Goal: Task Accomplishment & Management: Use online tool/utility

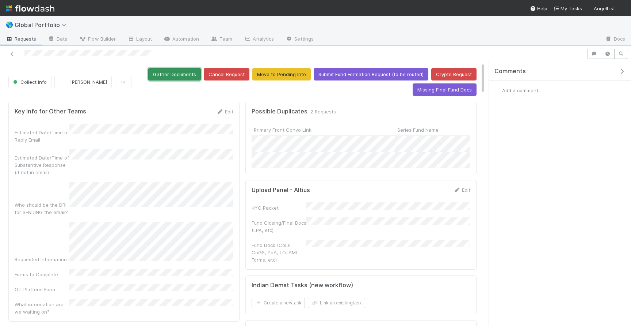
click at [188, 78] on button "Gather Documents" at bounding box center [174, 74] width 53 height 12
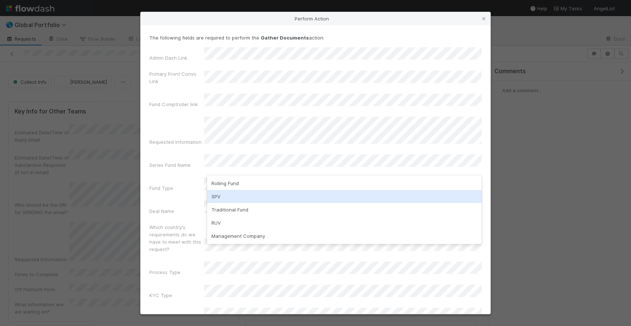
click at [252, 195] on div "SPV" at bounding box center [344, 196] width 275 height 13
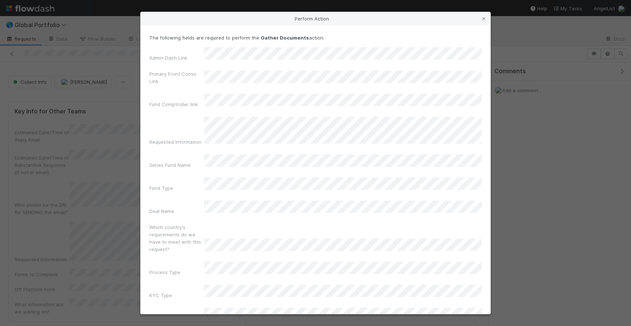
scroll to position [20, 0]
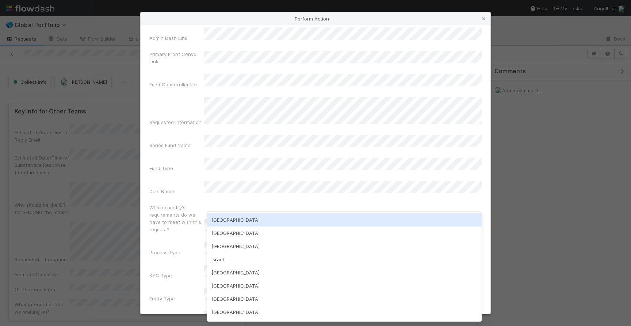
click at [241, 215] on div "USA" at bounding box center [344, 219] width 275 height 13
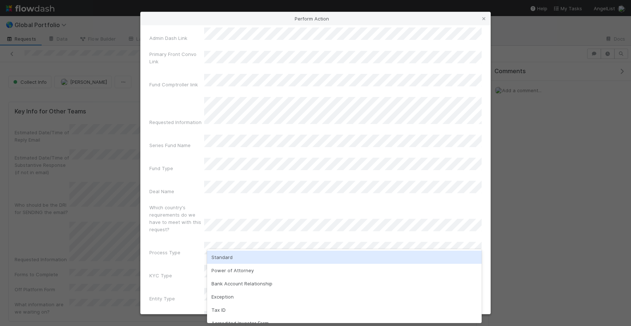
click at [238, 258] on div "Standard" at bounding box center [344, 256] width 275 height 13
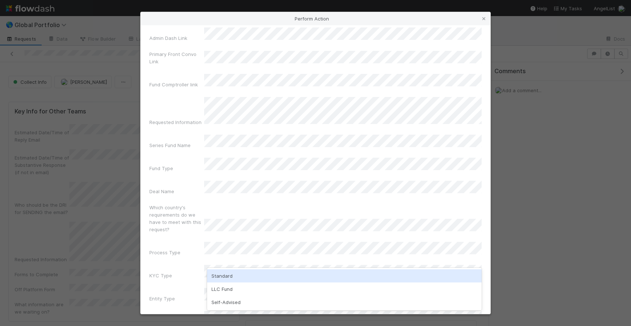
click at [232, 277] on div "Standard" at bounding box center [344, 275] width 275 height 13
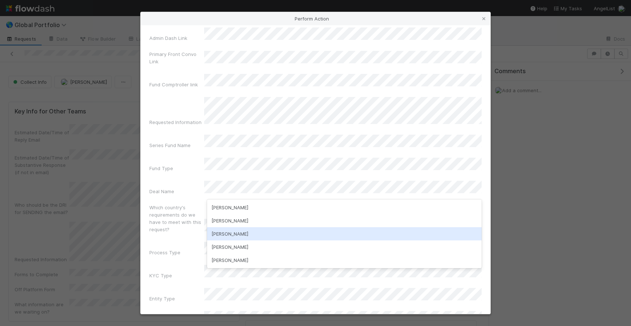
click at [253, 235] on div "Manav Mehta" at bounding box center [344, 233] width 275 height 13
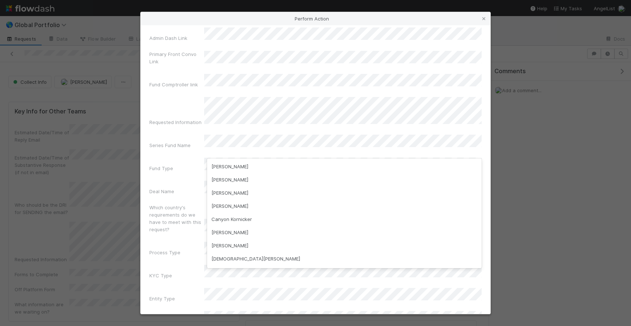
scroll to position [278, 0]
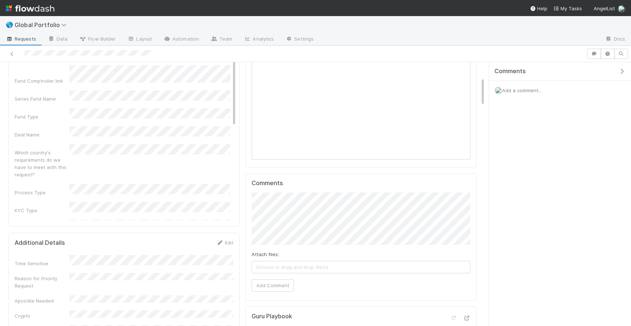
scroll to position [0, 0]
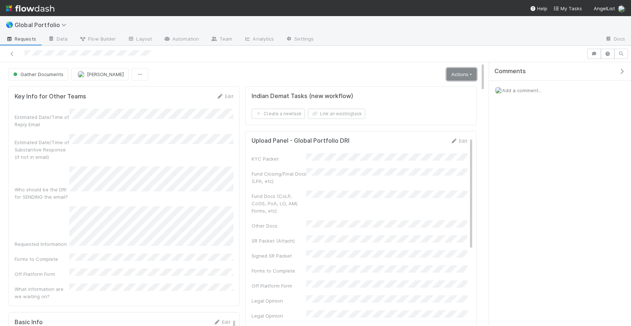
click at [454, 72] on link "Actions" at bounding box center [462, 74] width 30 height 12
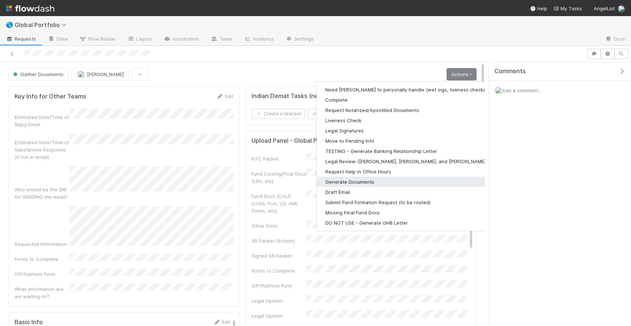
click at [365, 180] on button "Generate Documents" at bounding box center [412, 182] width 190 height 10
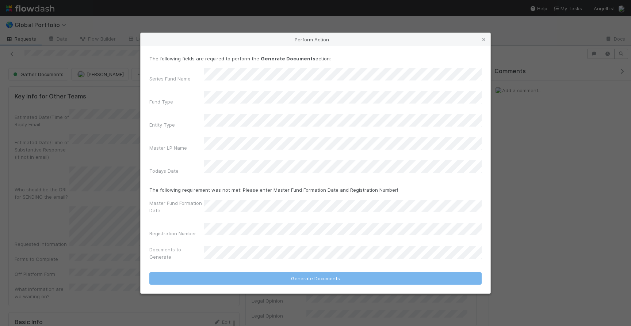
click at [247, 151] on div "Master LP Name" at bounding box center [315, 145] width 333 height 17
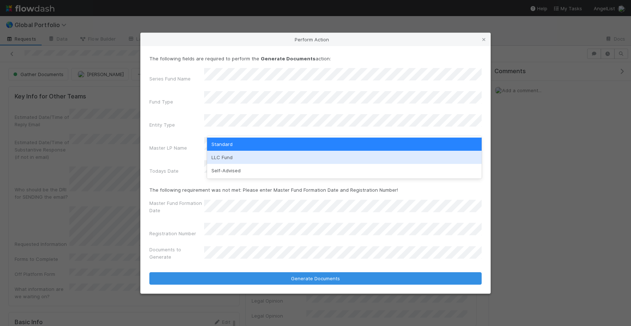
click at [237, 154] on div "LLC Fund" at bounding box center [344, 157] width 275 height 13
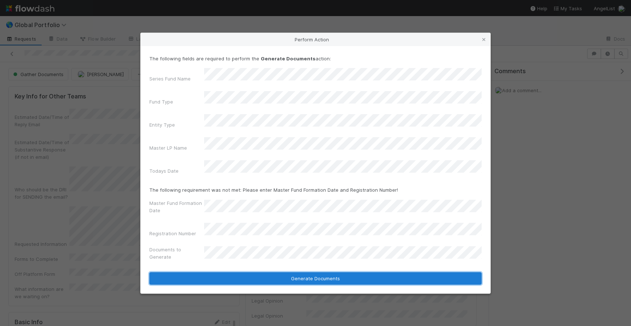
click at [268, 272] on button "Generate Documents" at bounding box center [315, 278] width 333 height 12
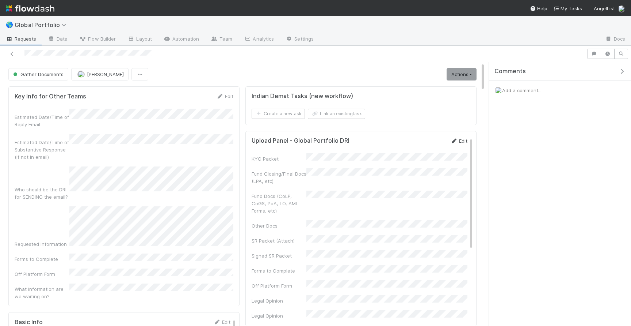
click at [457, 140] on icon at bounding box center [454, 140] width 7 height 5
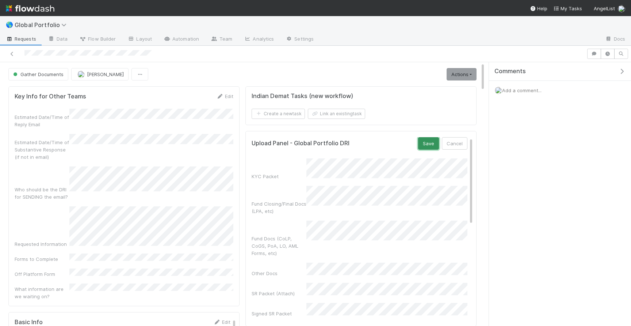
click at [424, 145] on button "Save" at bounding box center [428, 143] width 21 height 12
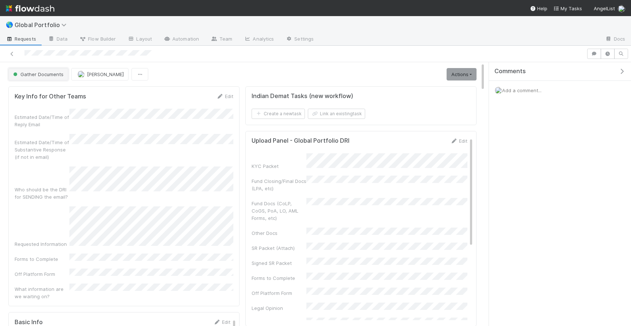
click at [58, 77] on span "Gather Documents" at bounding box center [38, 74] width 52 height 6
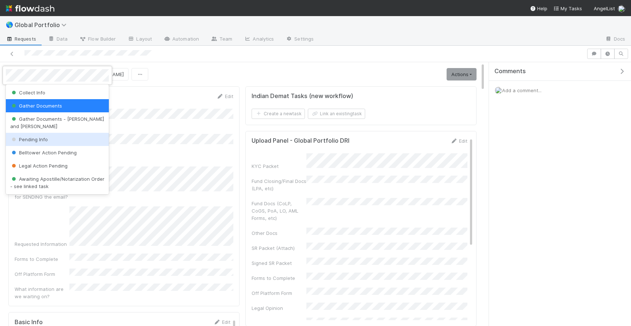
click at [49, 133] on div "Pending Info" at bounding box center [57, 139] width 103 height 13
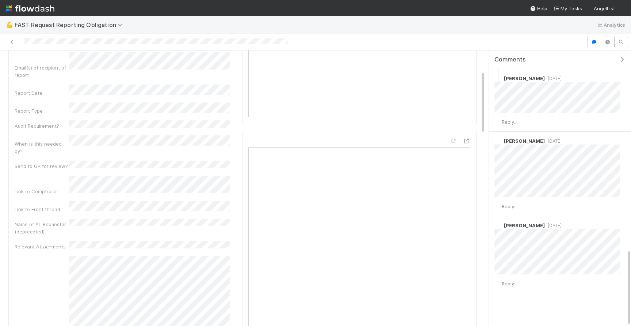
scroll to position [238, 0]
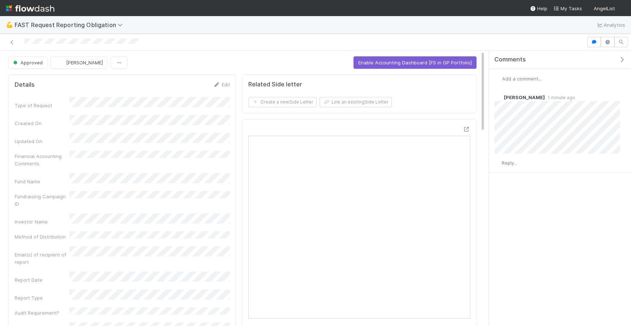
click at [542, 80] on span "Add a comment..." at bounding box center [521, 79] width 39 height 6
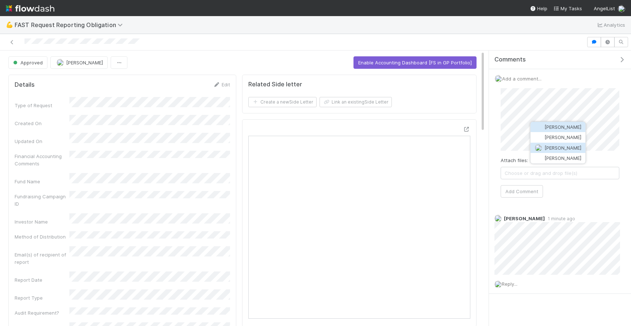
click at [547, 150] on span "[PERSON_NAME]" at bounding box center [563, 148] width 37 height 6
click at [530, 191] on button "Add Comment" at bounding box center [522, 191] width 42 height 12
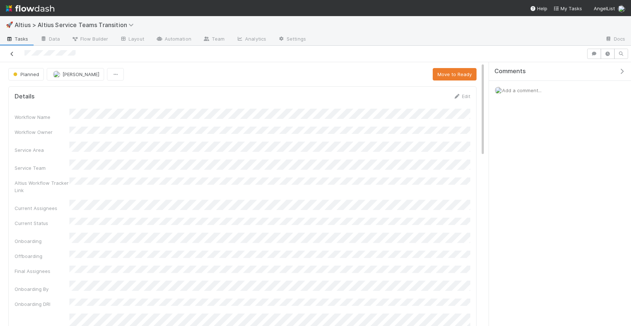
click at [11, 53] on icon at bounding box center [11, 54] width 7 height 5
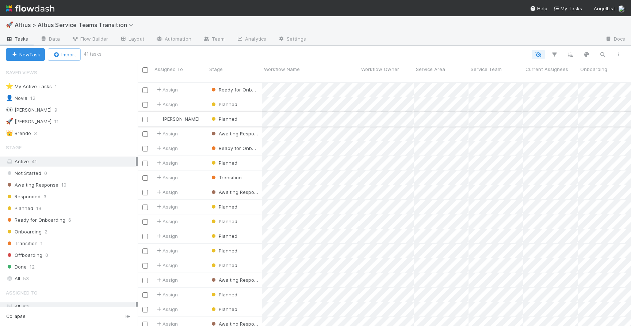
click at [246, 115] on div "Planned" at bounding box center [234, 119] width 55 height 14
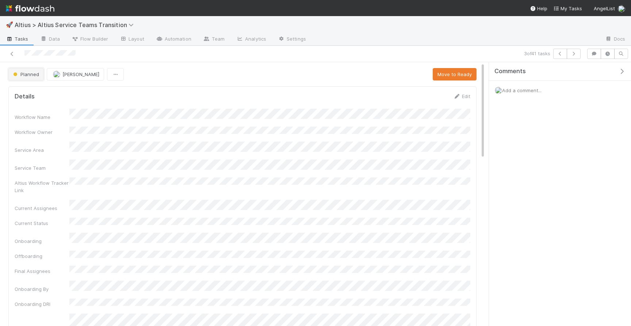
click at [33, 74] on span "Planned" at bounding box center [25, 74] width 27 height 6
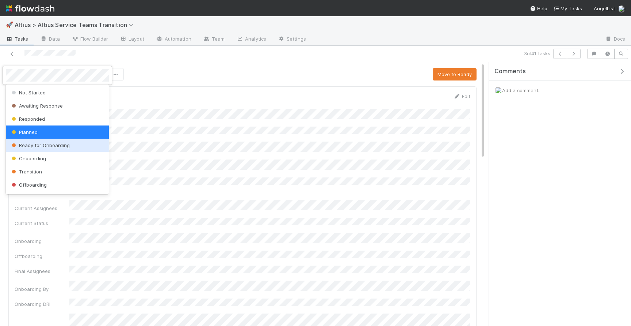
click at [47, 144] on span "Ready for Onboarding" at bounding box center [40, 145] width 60 height 6
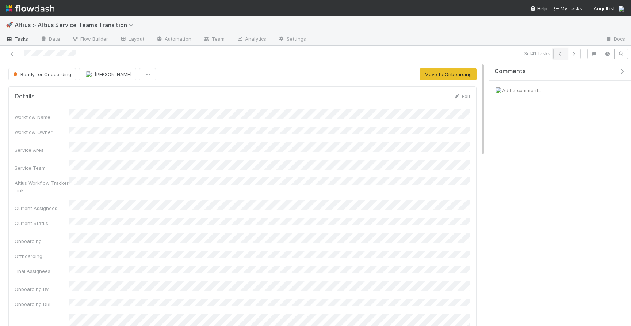
click at [562, 53] on icon "button" at bounding box center [560, 54] width 7 height 4
click at [560, 53] on icon "button" at bounding box center [560, 54] width 7 height 4
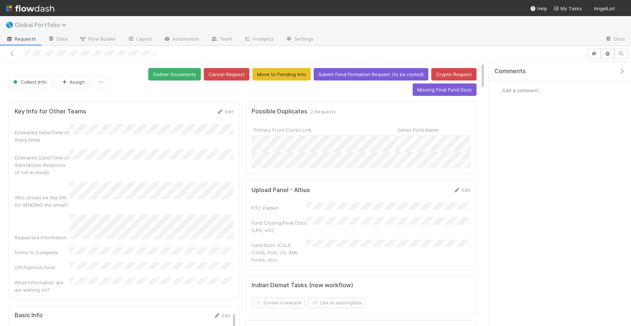
click at [54, 25] on span "Global Portfolio" at bounding box center [43, 24] width 56 height 7
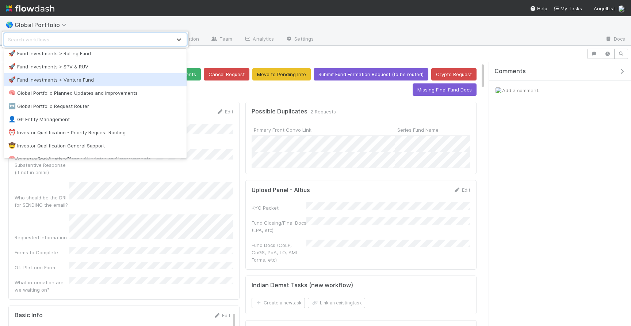
scroll to position [471, 0]
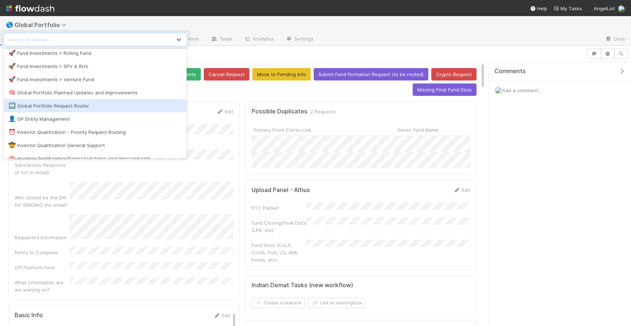
click at [76, 104] on div "↔️ Global Portfolio Request Router" at bounding box center [95, 105] width 174 height 7
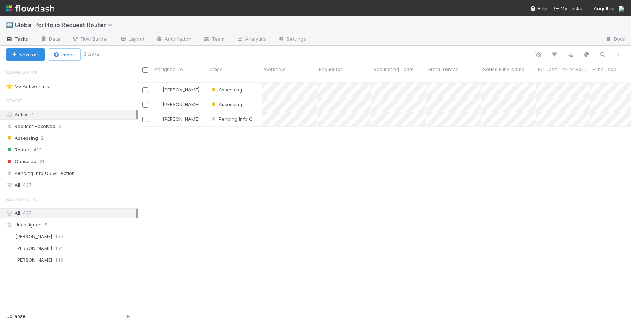
scroll to position [249, 494]
click at [200, 83] on div "[PERSON_NAME]" at bounding box center [179, 90] width 55 height 14
click at [201, 99] on div "[PERSON_NAME]" at bounding box center [179, 104] width 55 height 14
click at [204, 114] on div "Laura Lambert" at bounding box center [179, 119] width 55 height 14
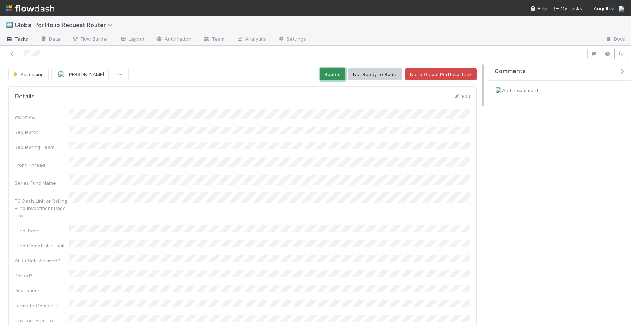
click at [329, 73] on button "Routed" at bounding box center [333, 74] width 26 height 12
click at [334, 72] on button "Routed" at bounding box center [333, 74] width 26 height 12
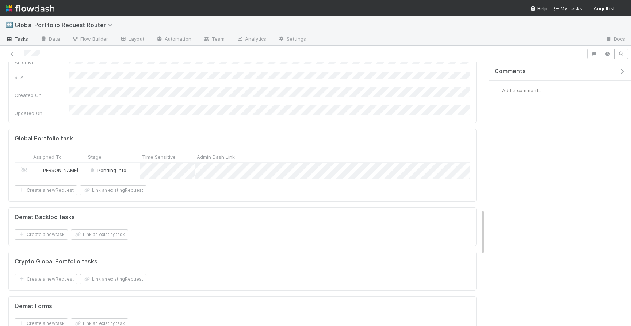
scroll to position [826, 0]
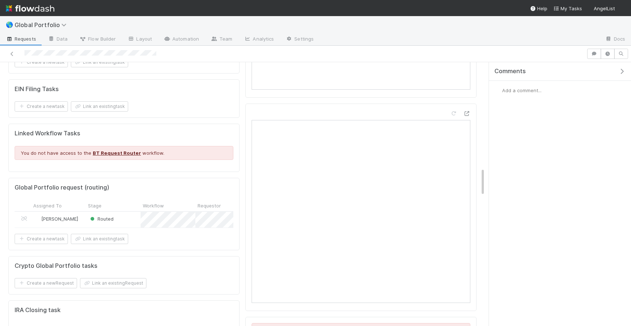
scroll to position [966, 0]
click at [132, 213] on div "Routed" at bounding box center [113, 221] width 55 height 16
